Goal: Task Accomplishment & Management: Manage account settings

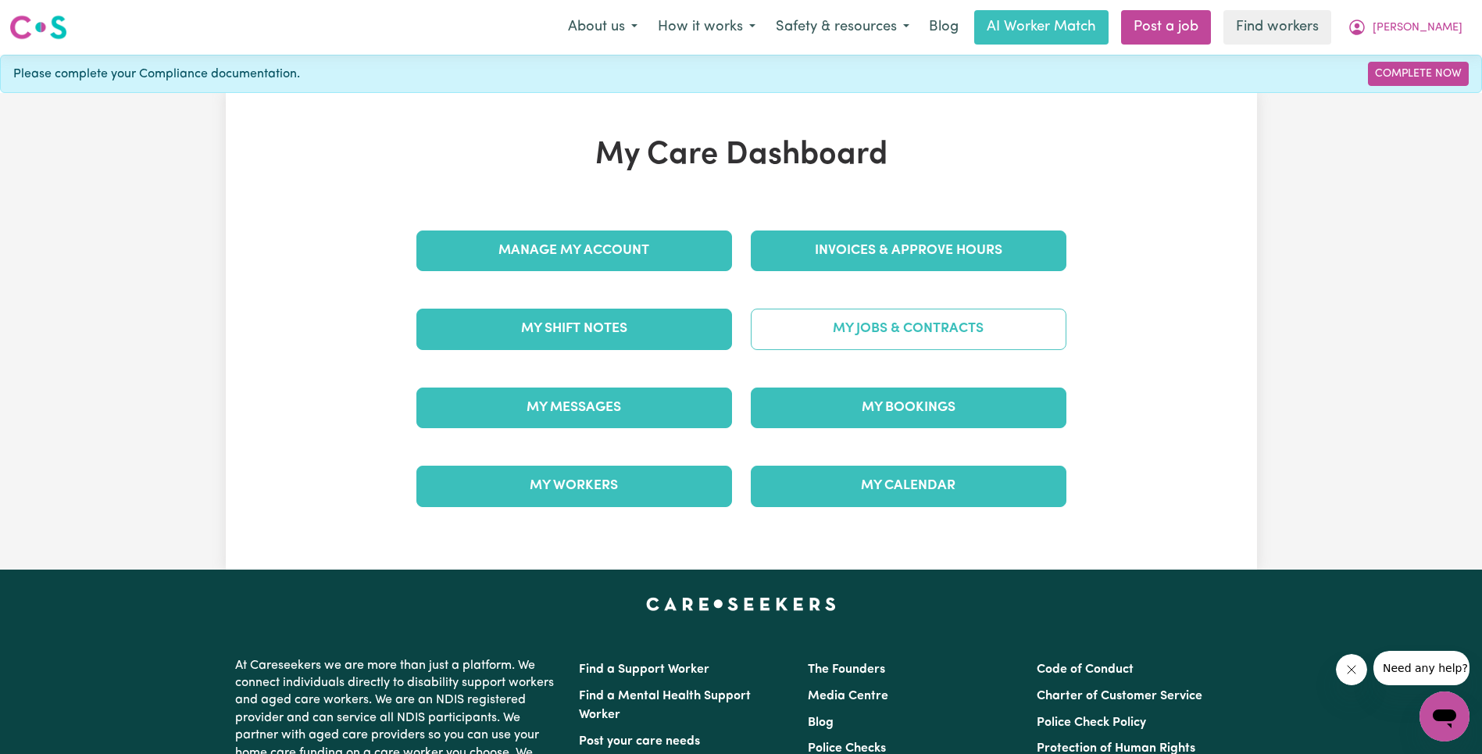
click at [887, 337] on link "My Jobs & Contracts" at bounding box center [909, 329] width 316 height 41
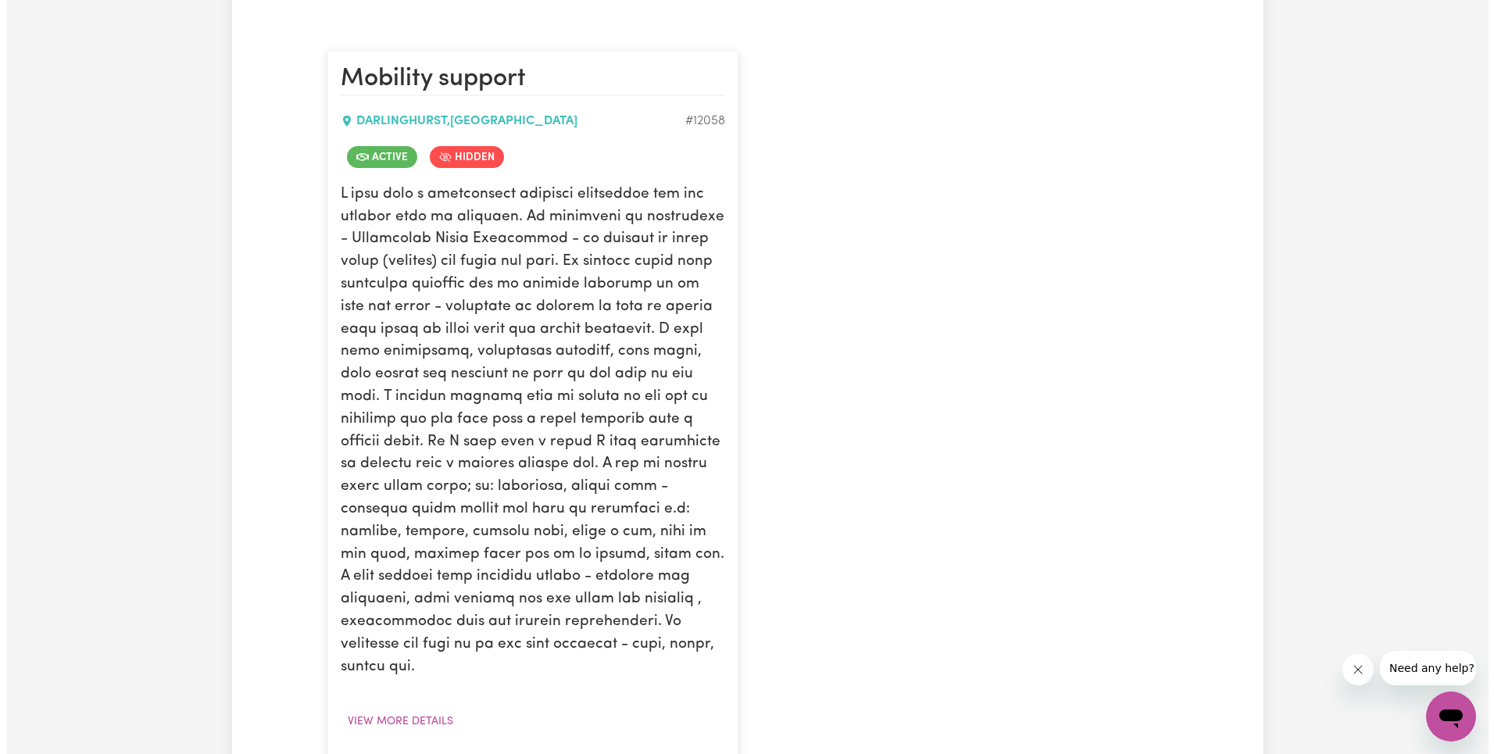
scroll to position [542, 0]
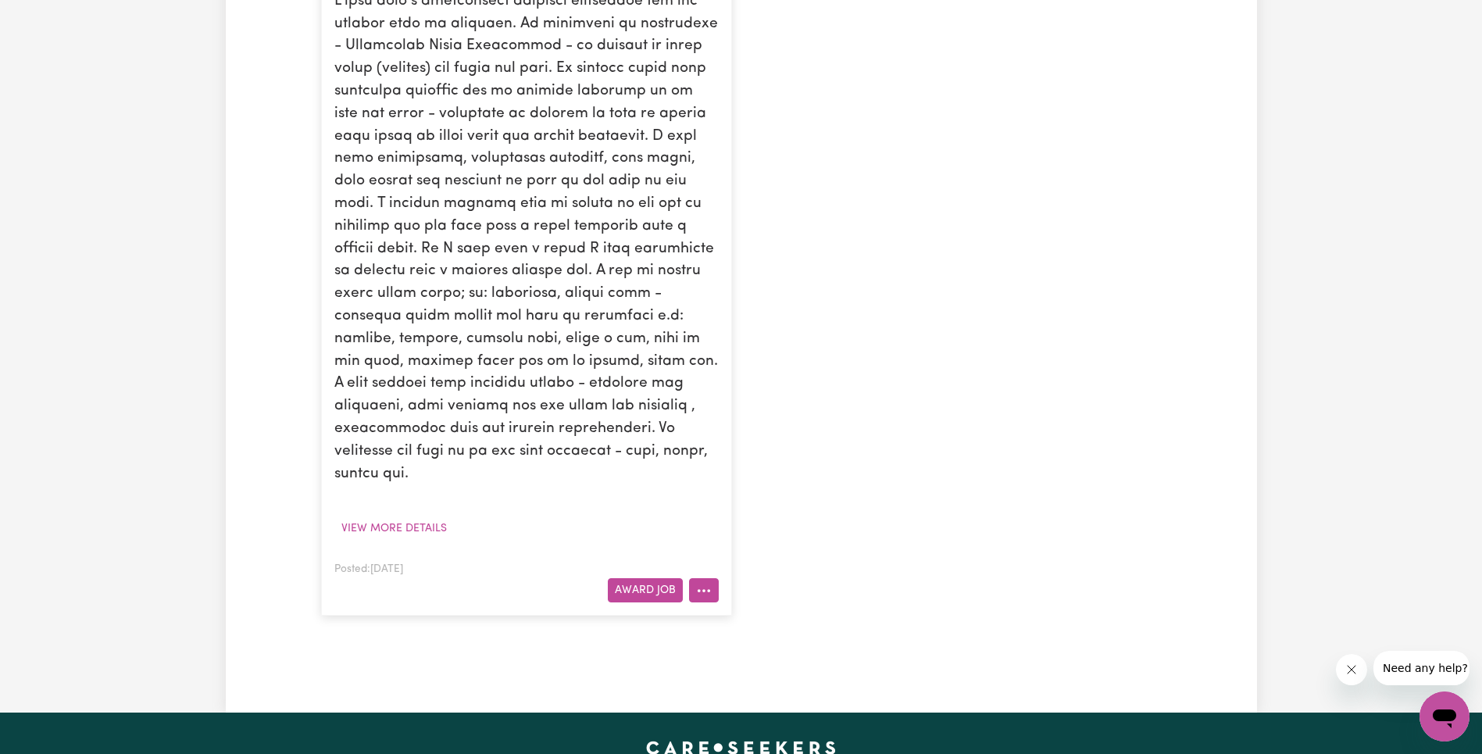
click at [712, 578] on button "More options" at bounding box center [704, 590] width 30 height 24
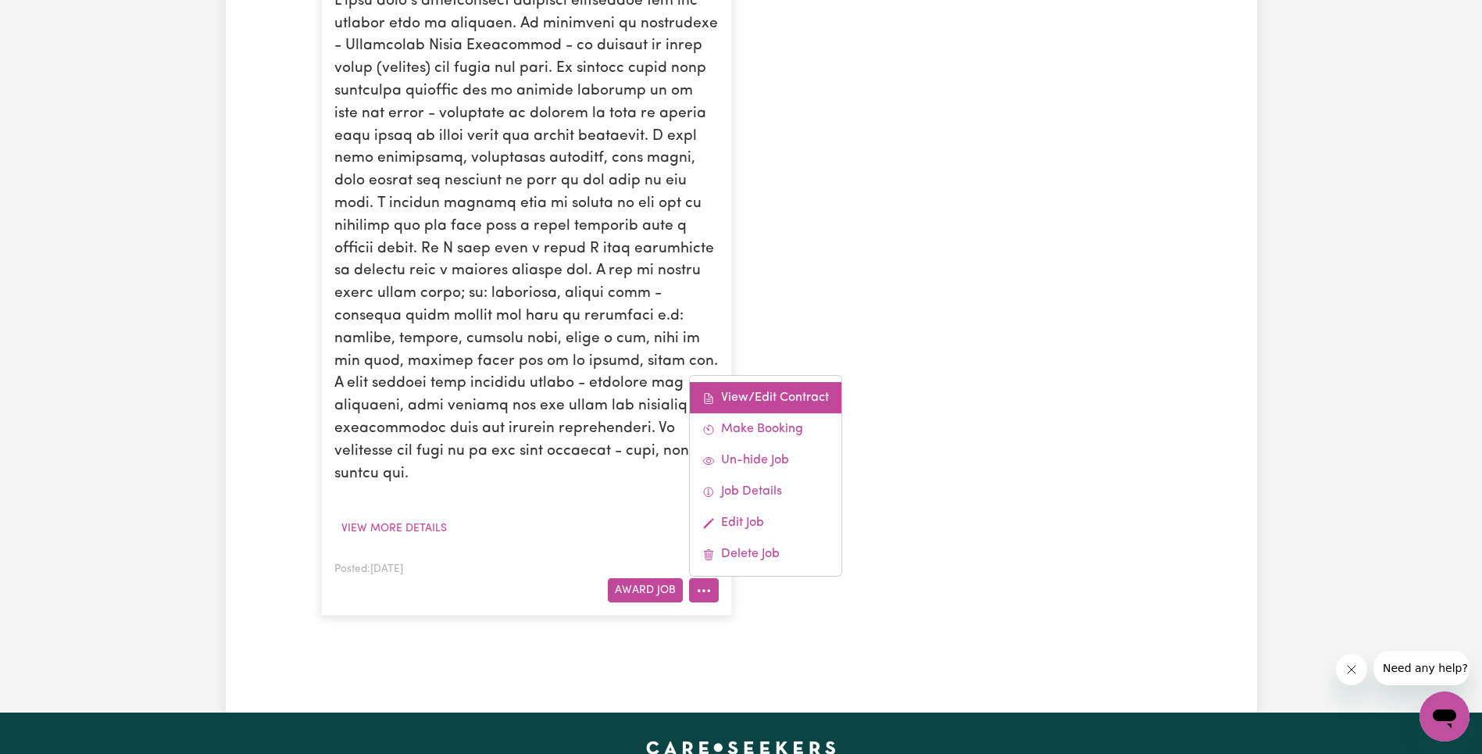
click at [772, 382] on link "View/Edit Contract" at bounding box center [766, 397] width 152 height 31
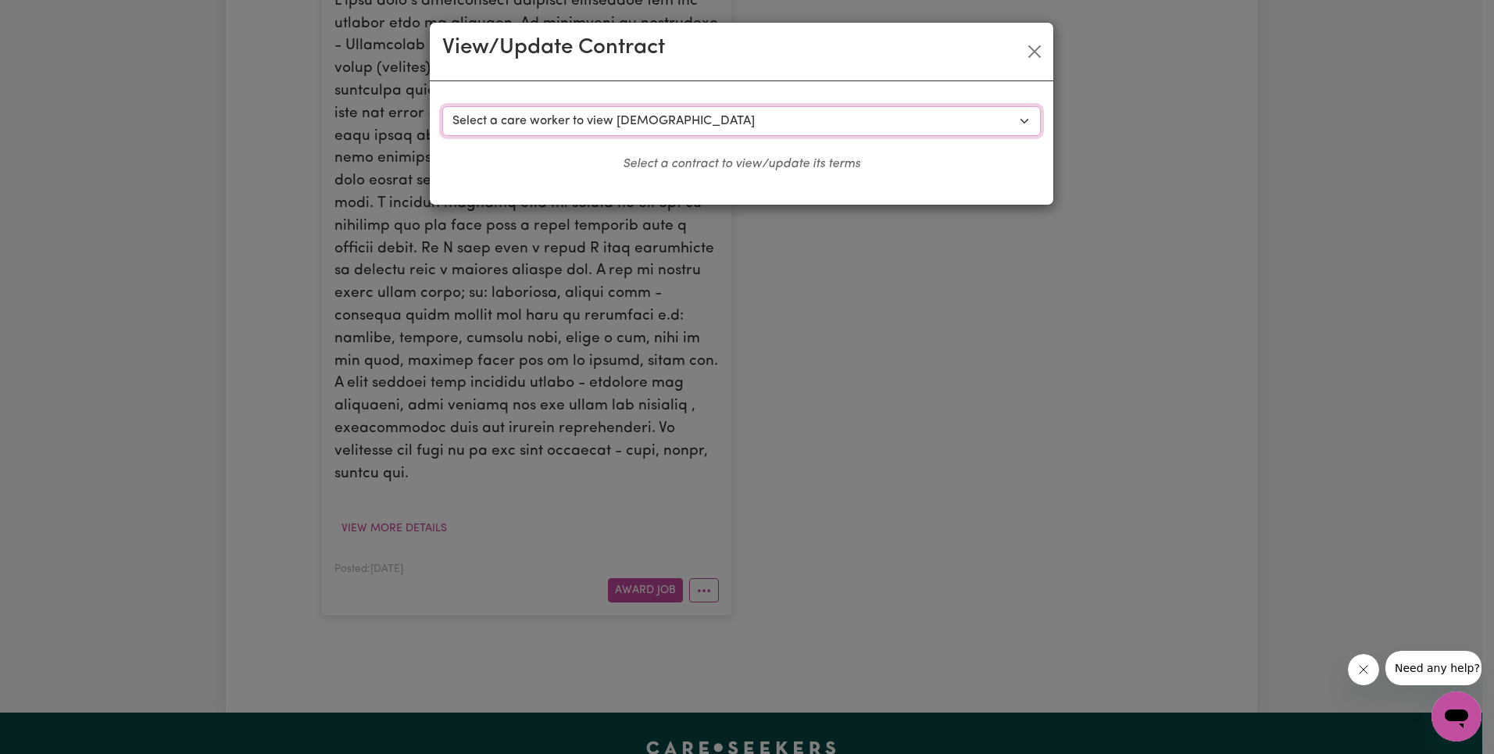
click at [690, 122] on select "Select a care worker to view [DEMOGRAPHIC_DATA] #9043 - [PERSON_NAME] (contract…" at bounding box center [741, 121] width 598 height 30
select select "8655"
select select "WEEKDAY_DAYTIME"
select select "ASSISTANCE_SELF_CARE"
select select "ONE"
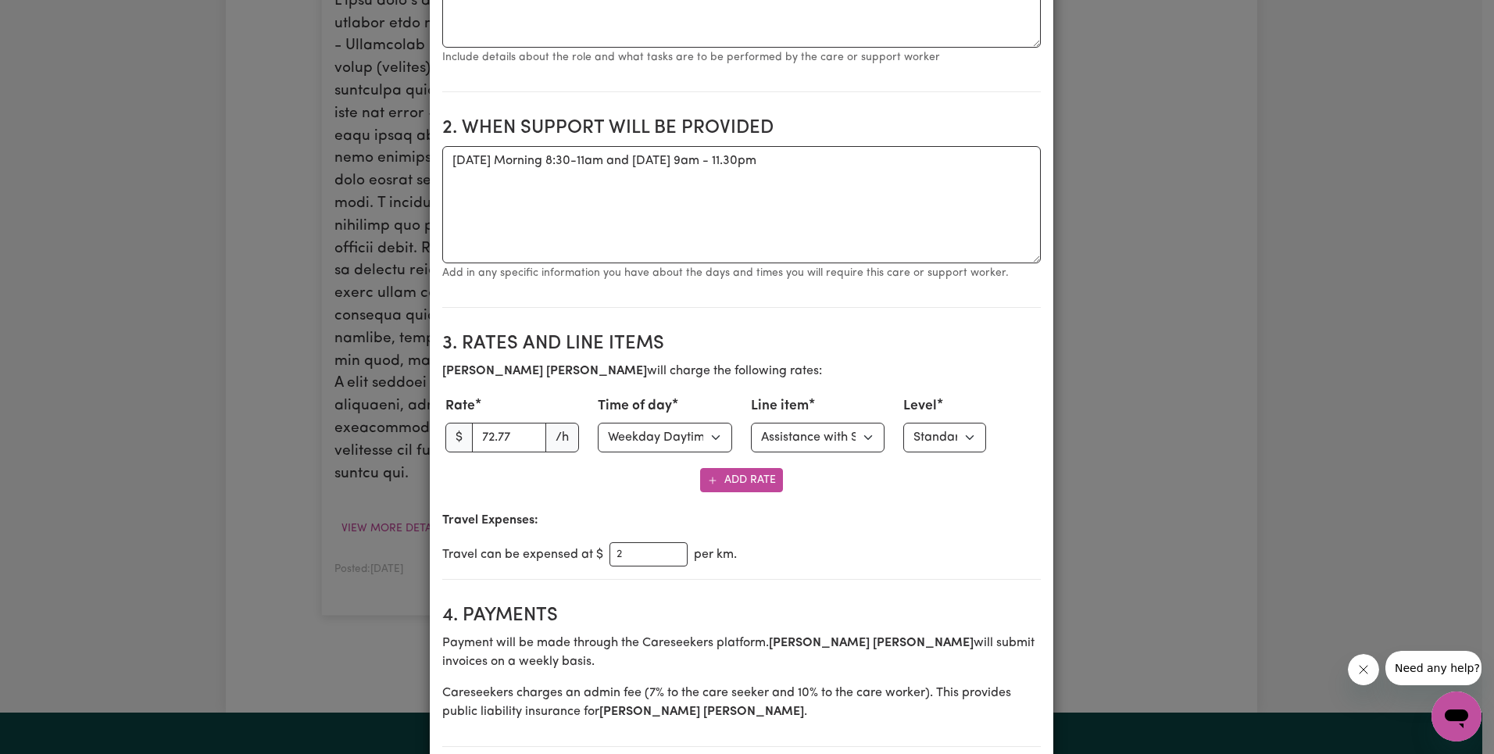
scroll to position [505, 0]
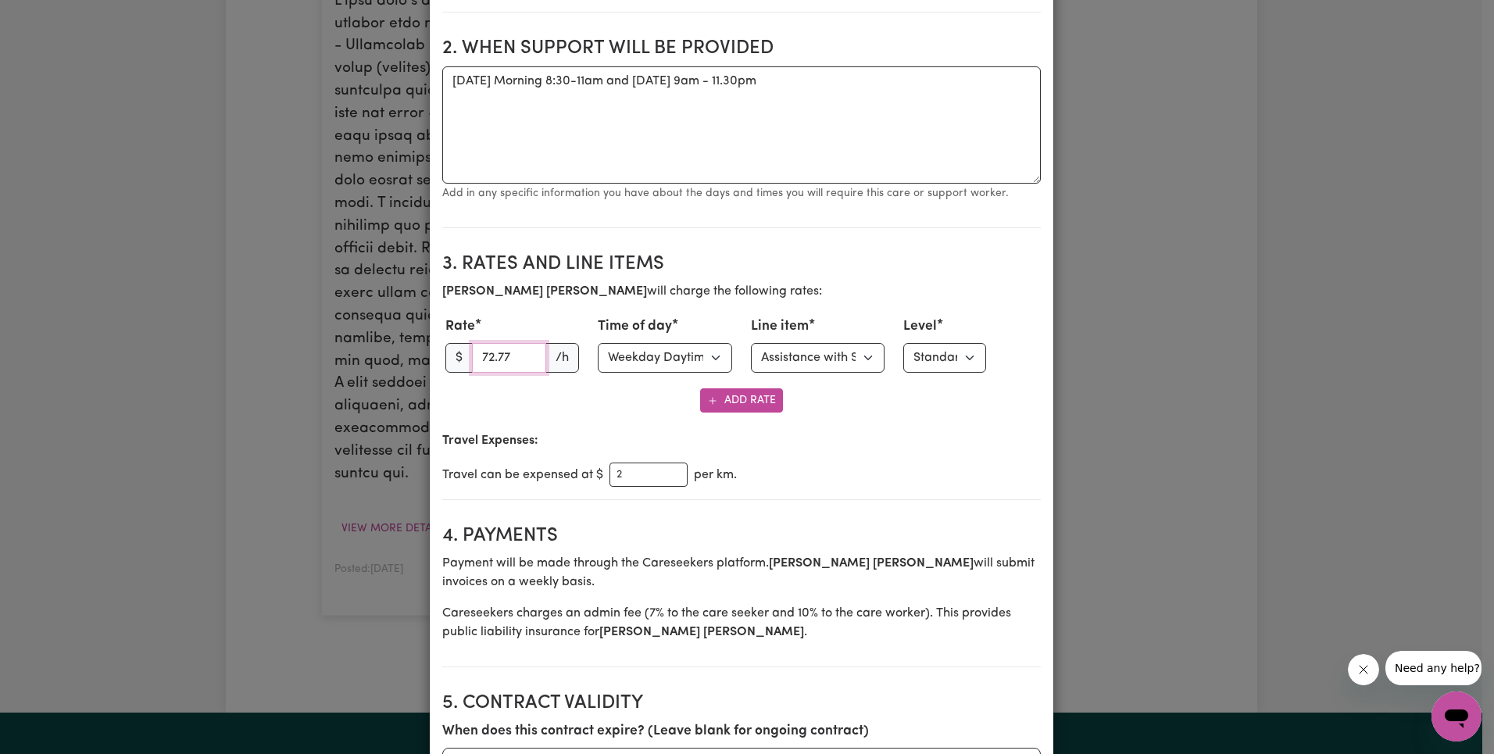
click at [484, 355] on input "72.77" at bounding box center [509, 358] width 75 height 30
paste input "63.2"
type input "63.27"
click at [809, 373] on div "Rate $ 63.27 /h Time of day Select time of day Weekday Daytime Weekday Evening …" at bounding box center [741, 344] width 598 height 62
click at [812, 364] on select "Select line item Assistance with Self Care Activities Assistance with personal …" at bounding box center [818, 358] width 134 height 30
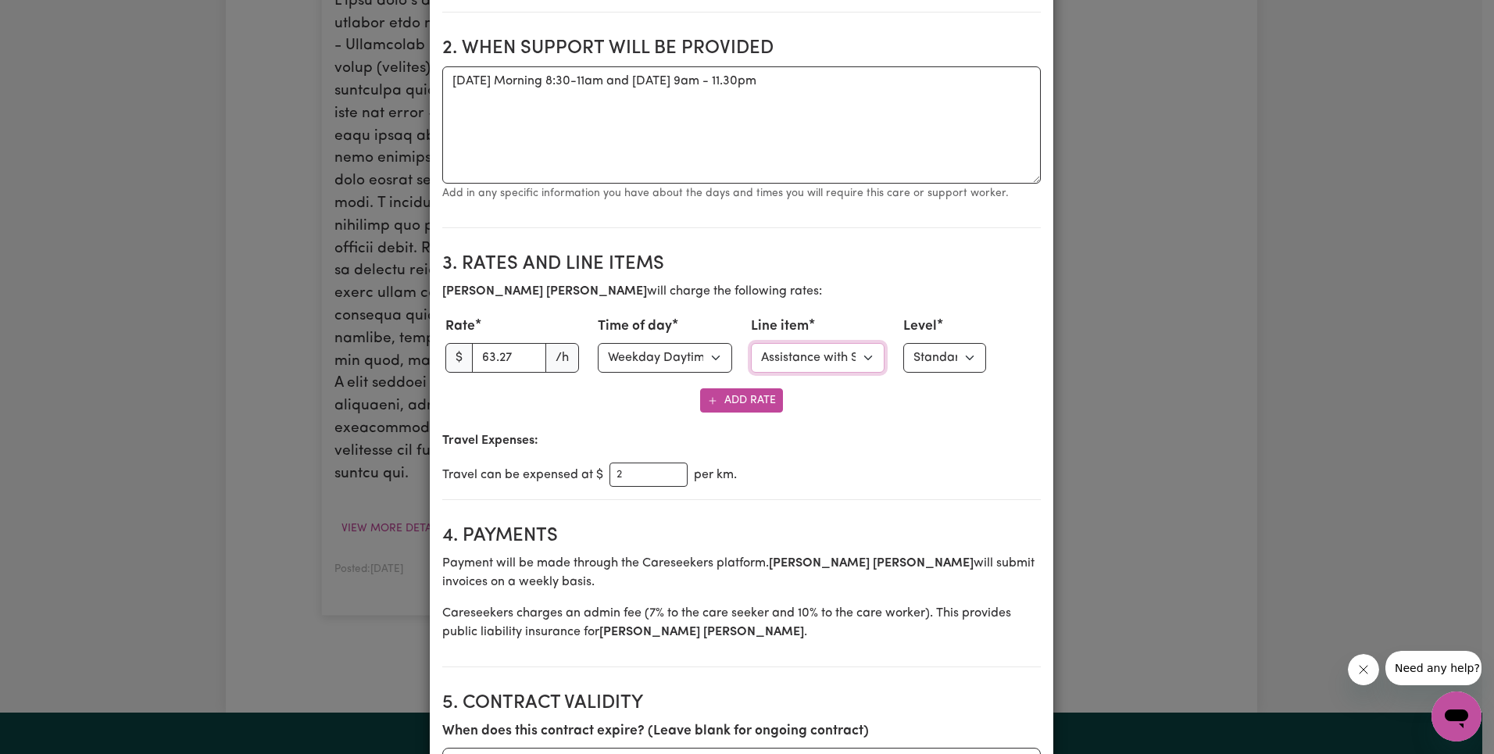
select select "OTHER"
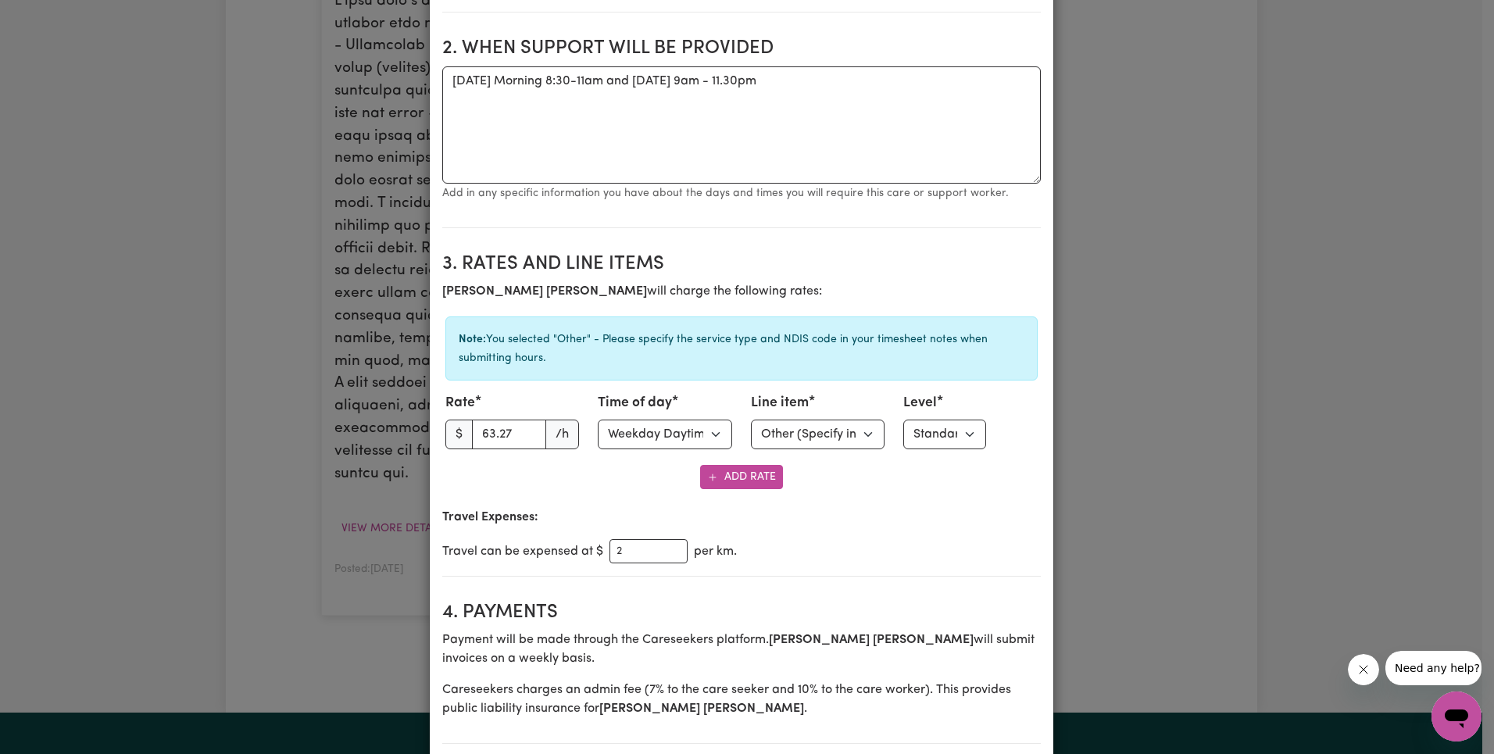
click at [779, 259] on h2 "3. Rates and Line Items" at bounding box center [741, 264] width 598 height 23
click at [780, 260] on h2 "3. Rates and Line Items" at bounding box center [741, 264] width 598 height 23
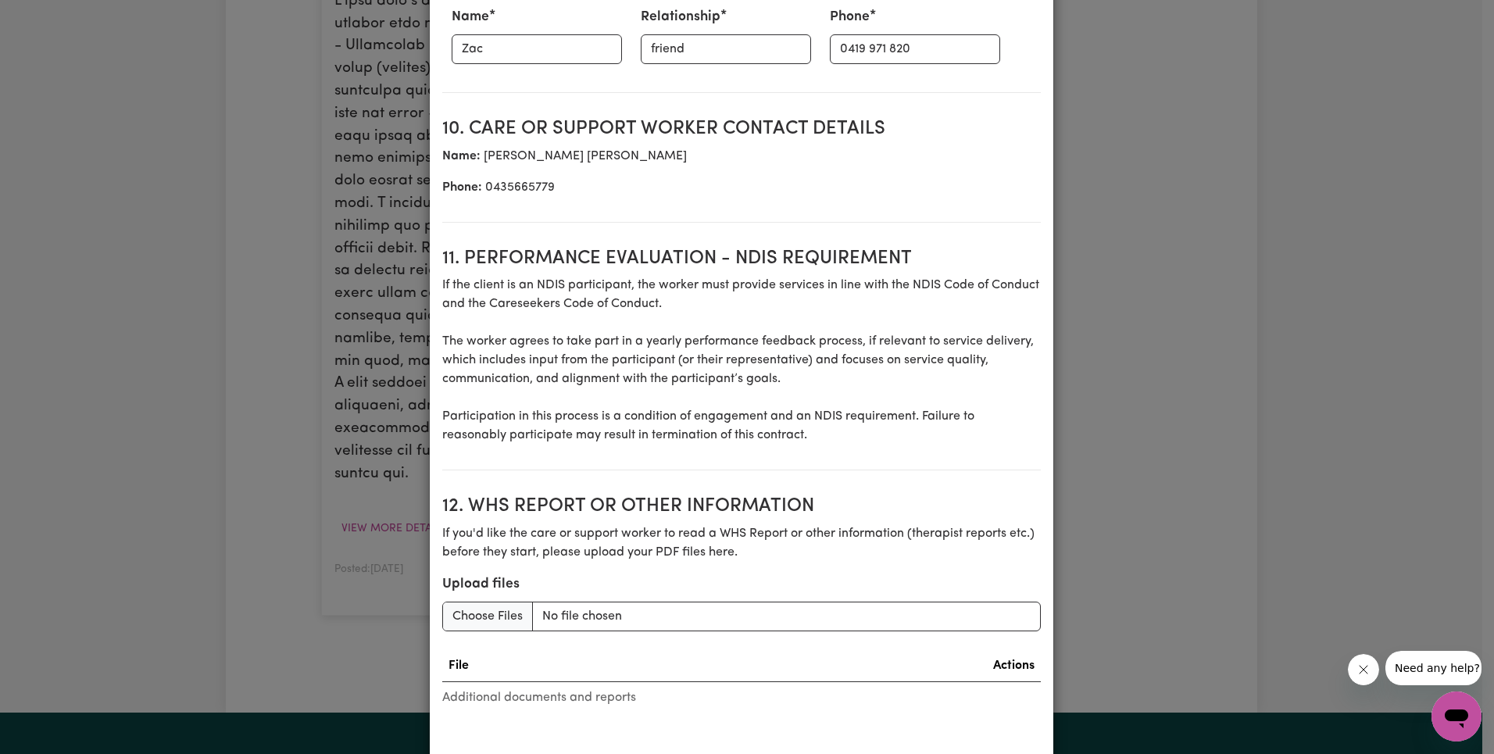
scroll to position [2090, 0]
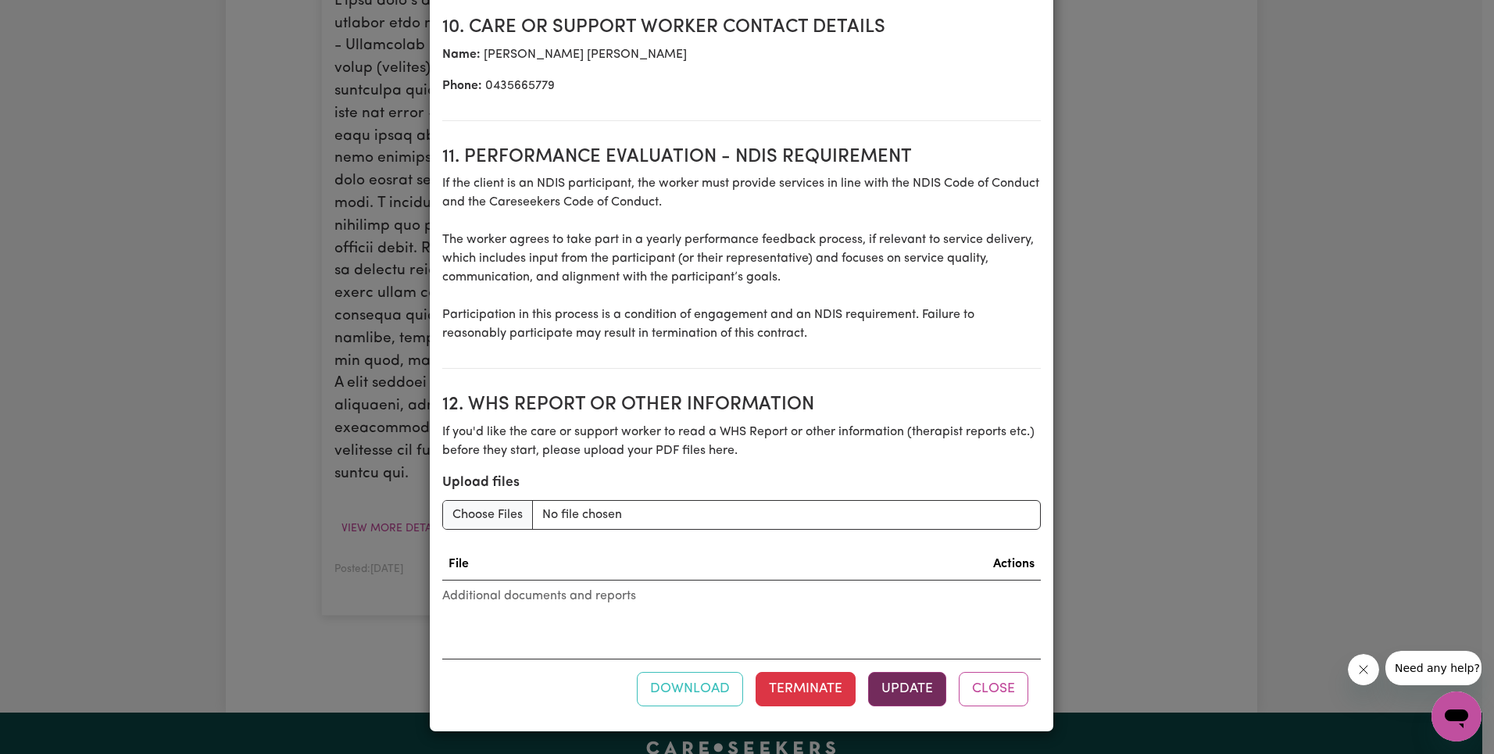
click at [903, 689] on button "Update" at bounding box center [907, 689] width 78 height 34
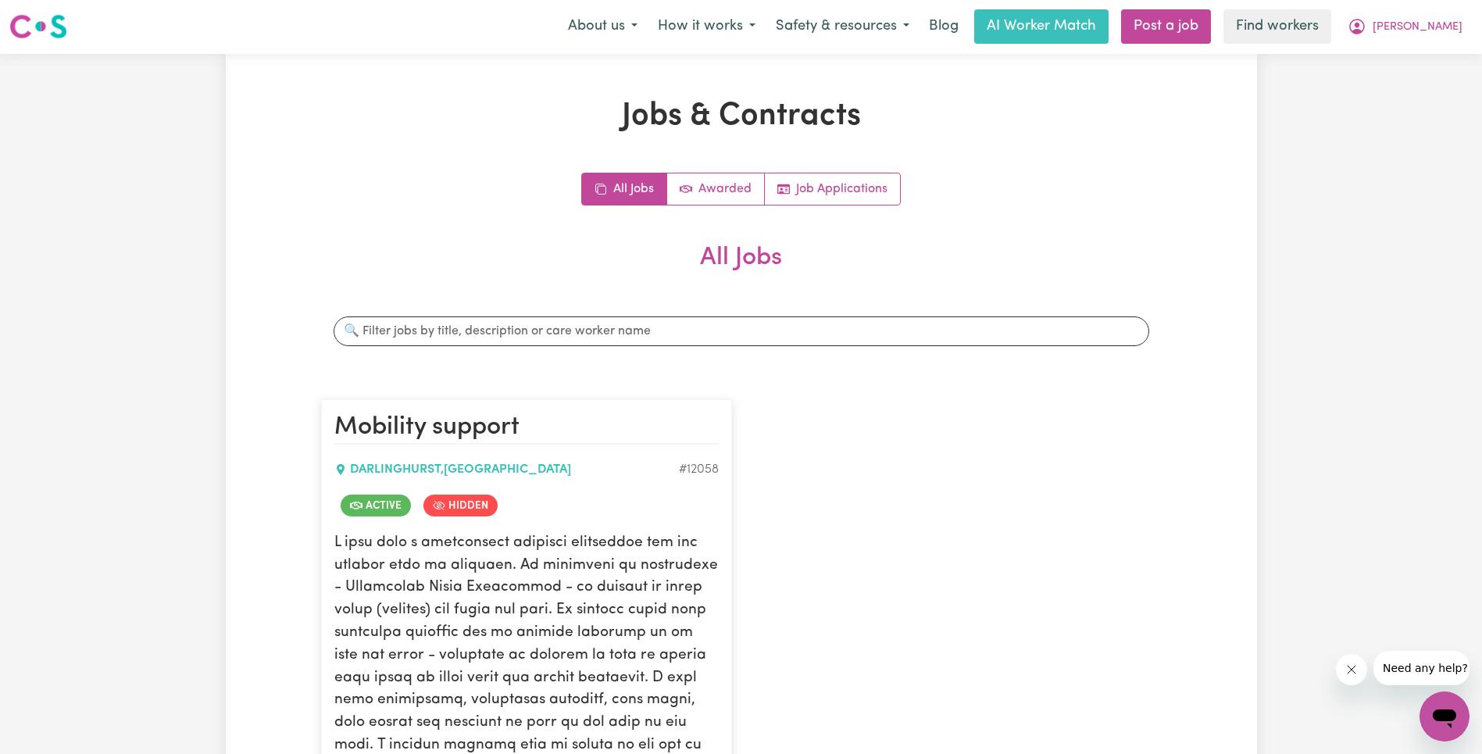
scroll to position [0, 0]
drag, startPoint x: 1441, startPoint y: 27, endPoint x: 1439, endPoint y: 41, distance: 14.3
click at [1441, 28] on span "[PERSON_NAME]" at bounding box center [1418, 28] width 90 height 17
click at [1427, 96] on link "Logout" at bounding box center [1409, 90] width 123 height 30
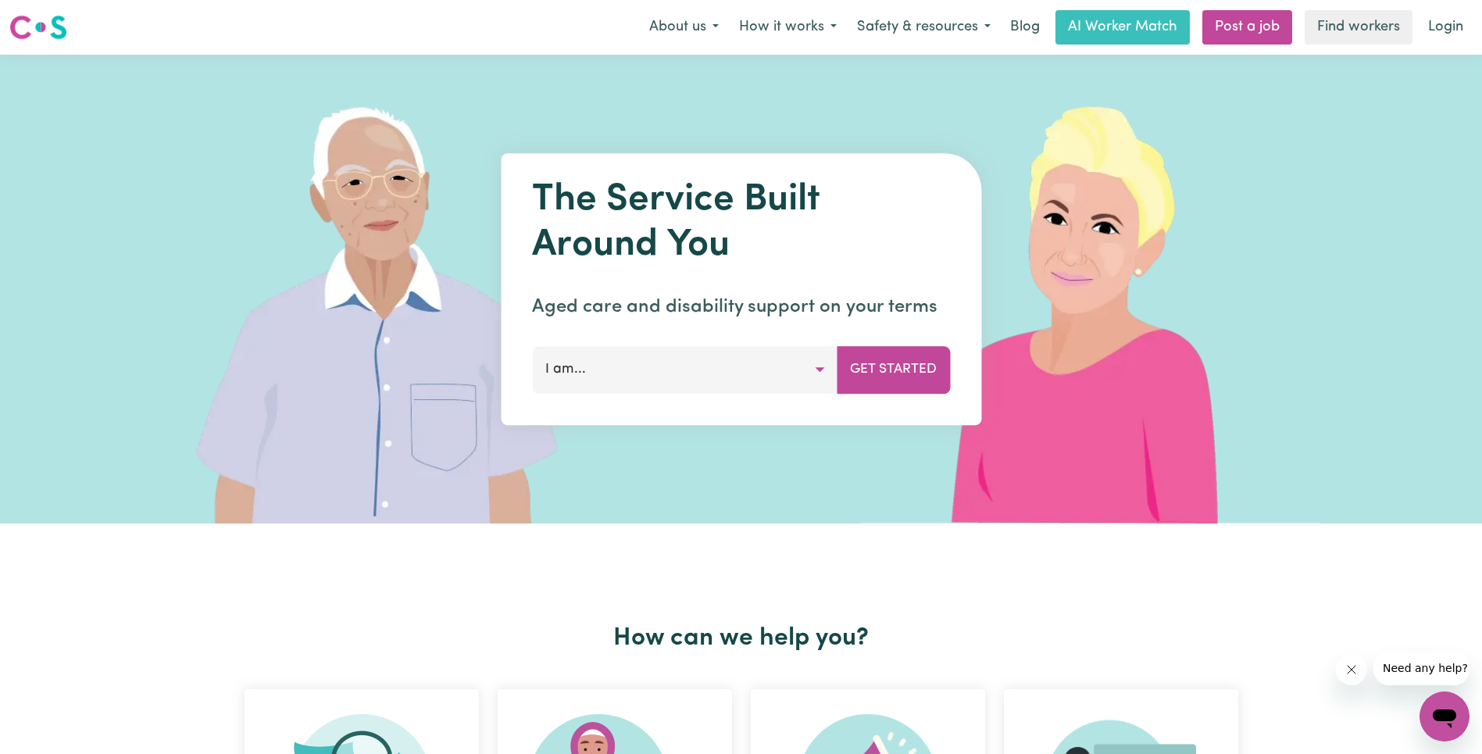
click at [1440, 34] on link "Login" at bounding box center [1446, 27] width 54 height 34
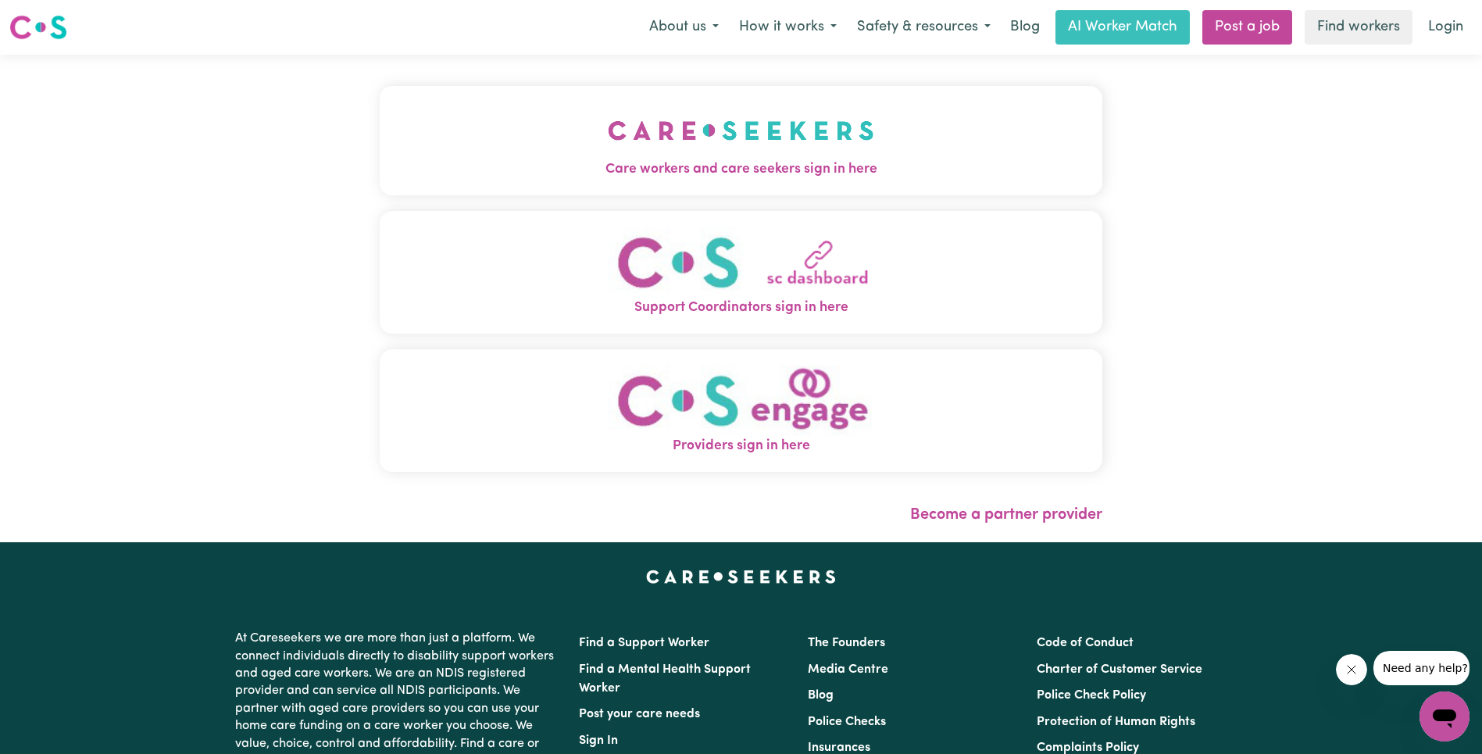
click at [608, 125] on img "Care workers and care seekers sign in here" at bounding box center [741, 131] width 266 height 58
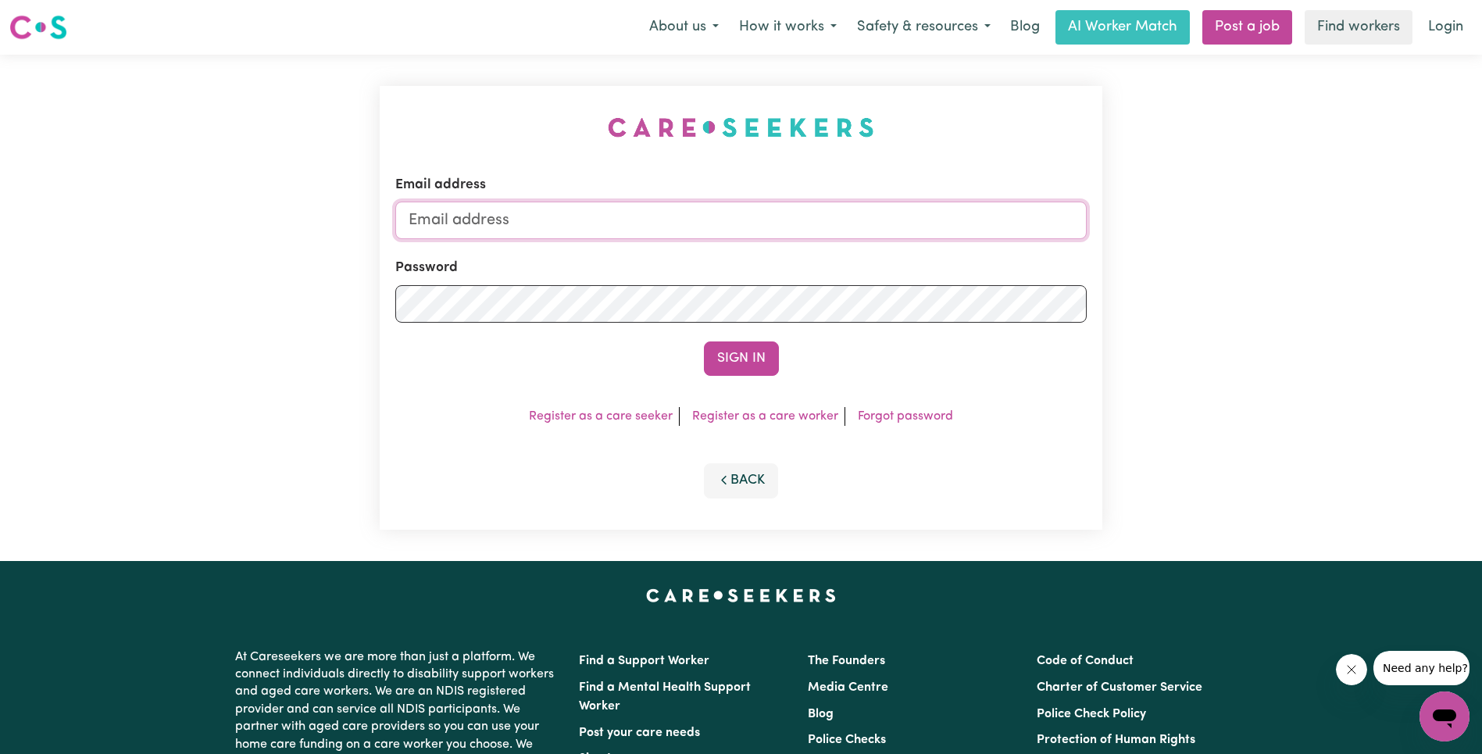
click at [768, 229] on input "Email address" at bounding box center [740, 220] width 691 height 37
type input "[EMAIL_ADDRESS][DOMAIN_NAME]"
click at [744, 361] on button "Sign In" at bounding box center [741, 358] width 75 height 34
